Goal: Task Accomplishment & Management: Use online tool/utility

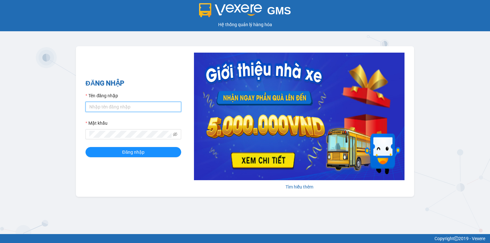
click at [138, 105] on input "Tên đăng nhập" at bounding box center [133, 107] width 96 height 10
type input "thuytien.lienhung"
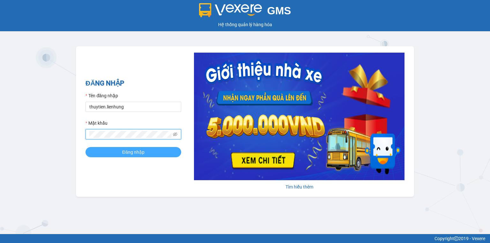
click at [149, 151] on button "Đăng nhập" at bounding box center [133, 152] width 96 height 10
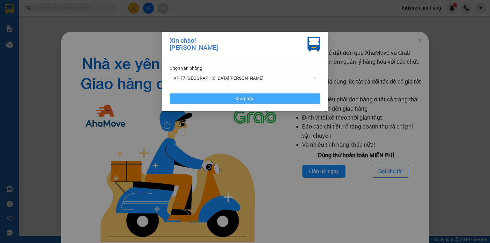
click at [274, 102] on button "Xác nhận" at bounding box center [245, 98] width 150 height 10
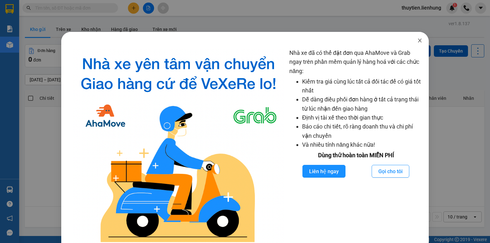
click at [420, 44] on span "Close" at bounding box center [420, 41] width 18 height 18
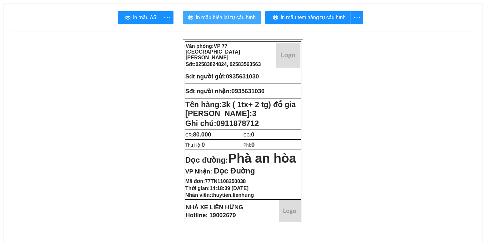
click at [237, 18] on span "In mẫu biên lai tự cấu hình" at bounding box center [226, 17] width 60 height 8
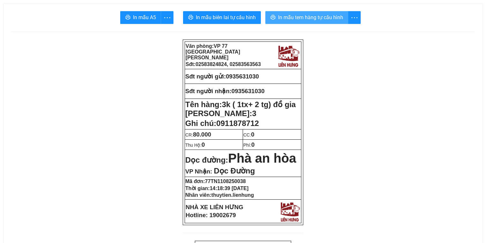
click at [325, 17] on span "In mẫu tem hàng tự cấu hình" at bounding box center [310, 17] width 65 height 8
